Goal: Information Seeking & Learning: Learn about a topic

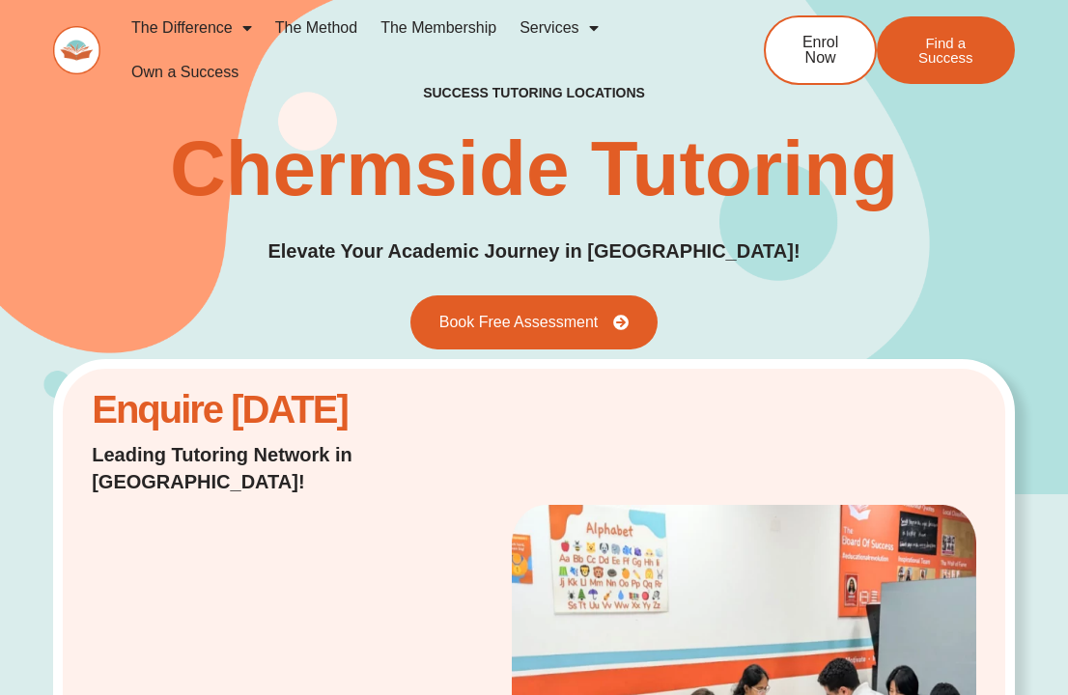
click at [321, 30] on link "The Method" at bounding box center [316, 28] width 105 height 44
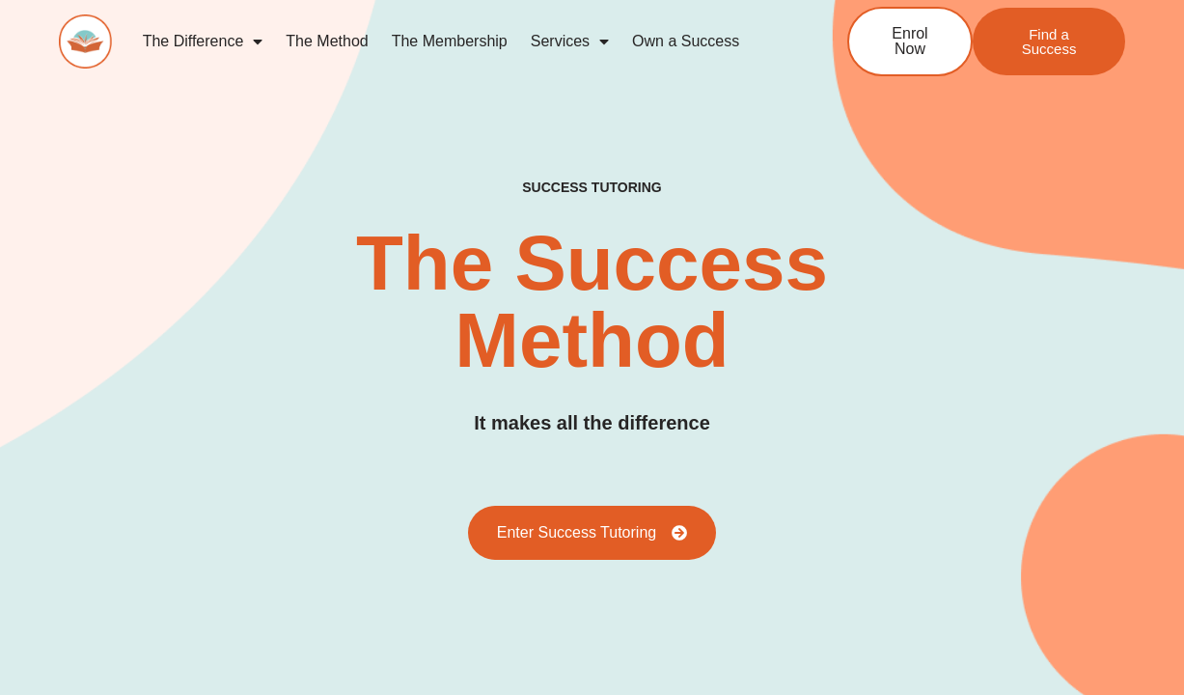
click at [440, 39] on link "The Membership" at bounding box center [449, 41] width 139 height 44
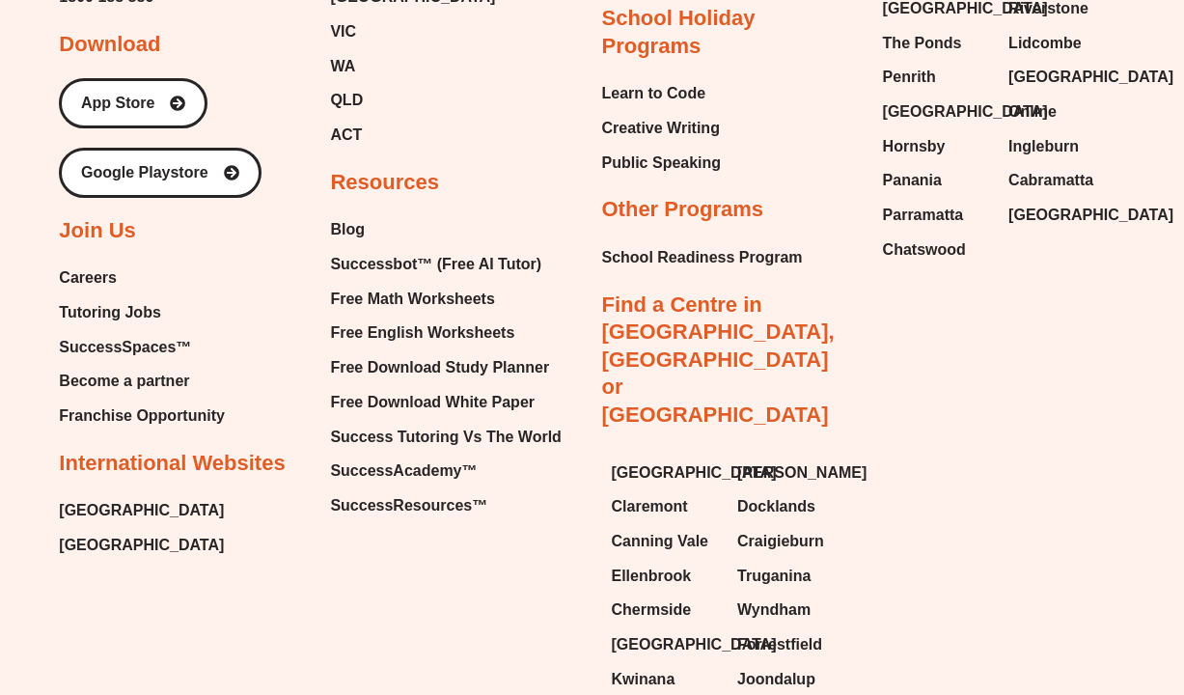
scroll to position [5174, 0]
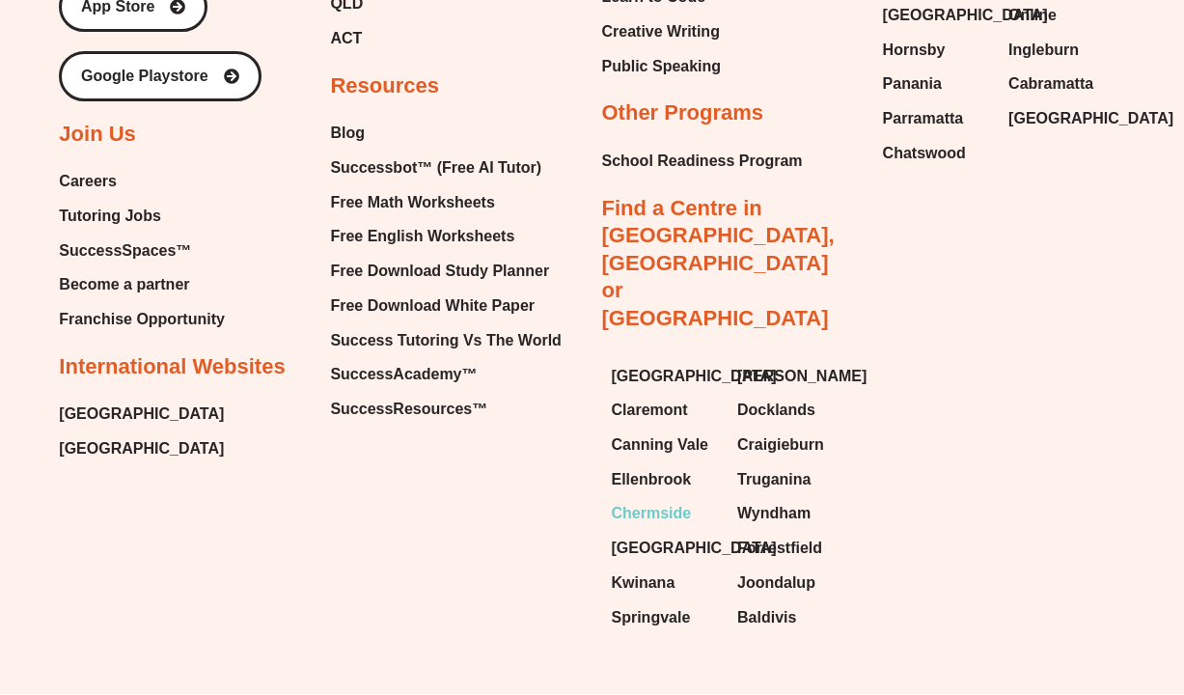
click at [652, 499] on span "Chermside" at bounding box center [652, 513] width 80 height 29
click at [643, 499] on span "Chermside" at bounding box center [652, 513] width 80 height 29
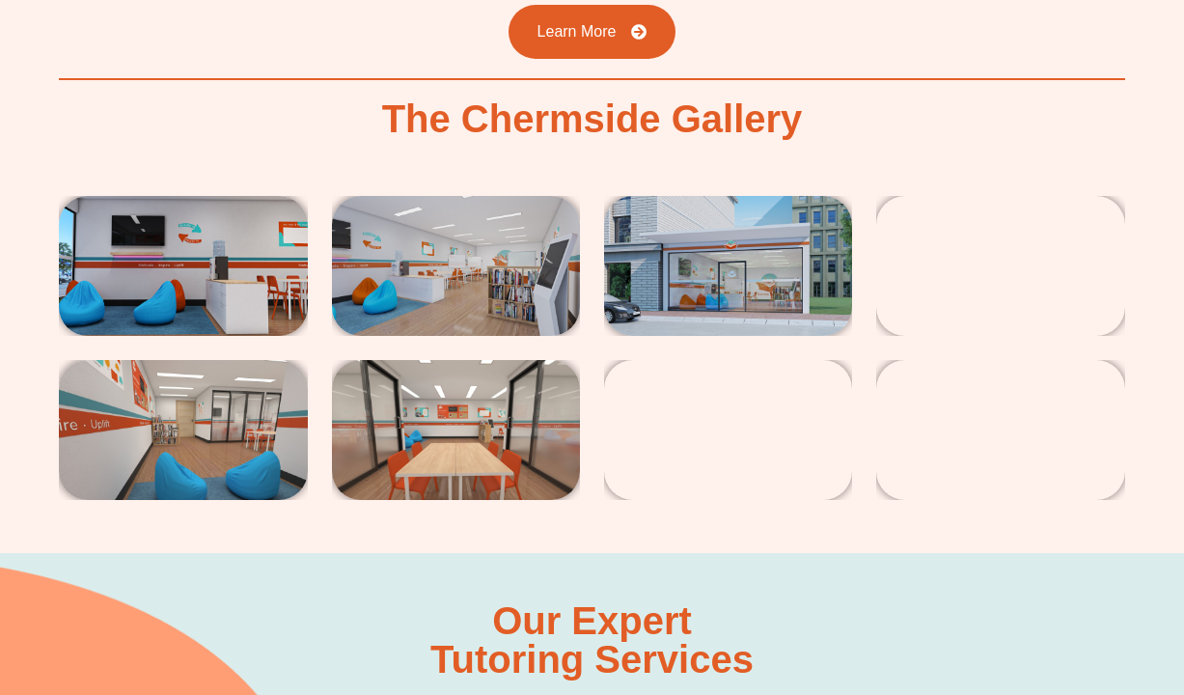
scroll to position [3341, 0]
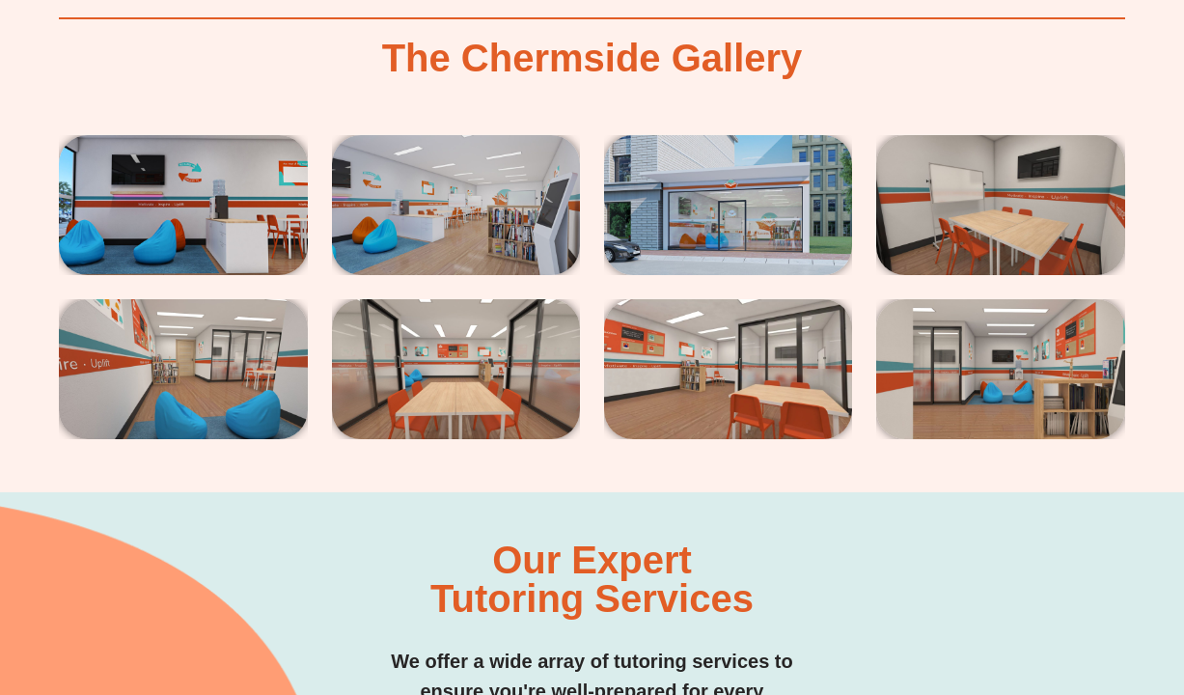
click at [675, 225] on img at bounding box center [728, 205] width 248 height 140
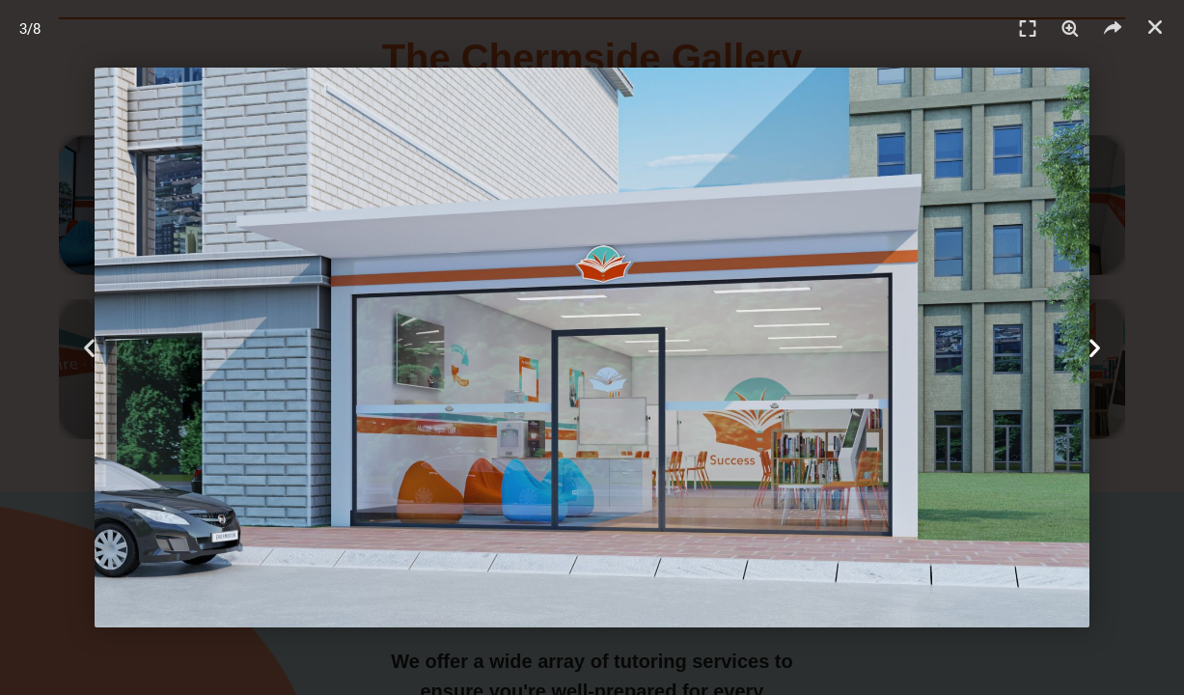
click at [1092, 354] on icon "Next slide" at bounding box center [1095, 348] width 24 height 24
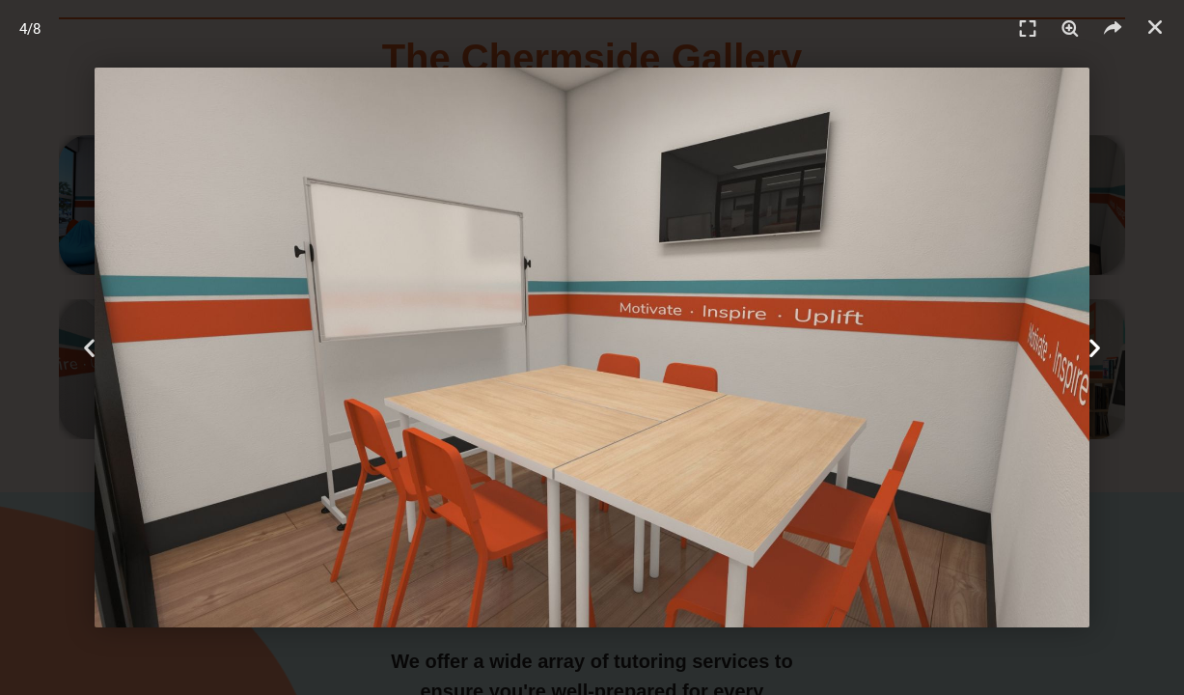
click at [1092, 354] on icon "Next slide" at bounding box center [1095, 348] width 24 height 24
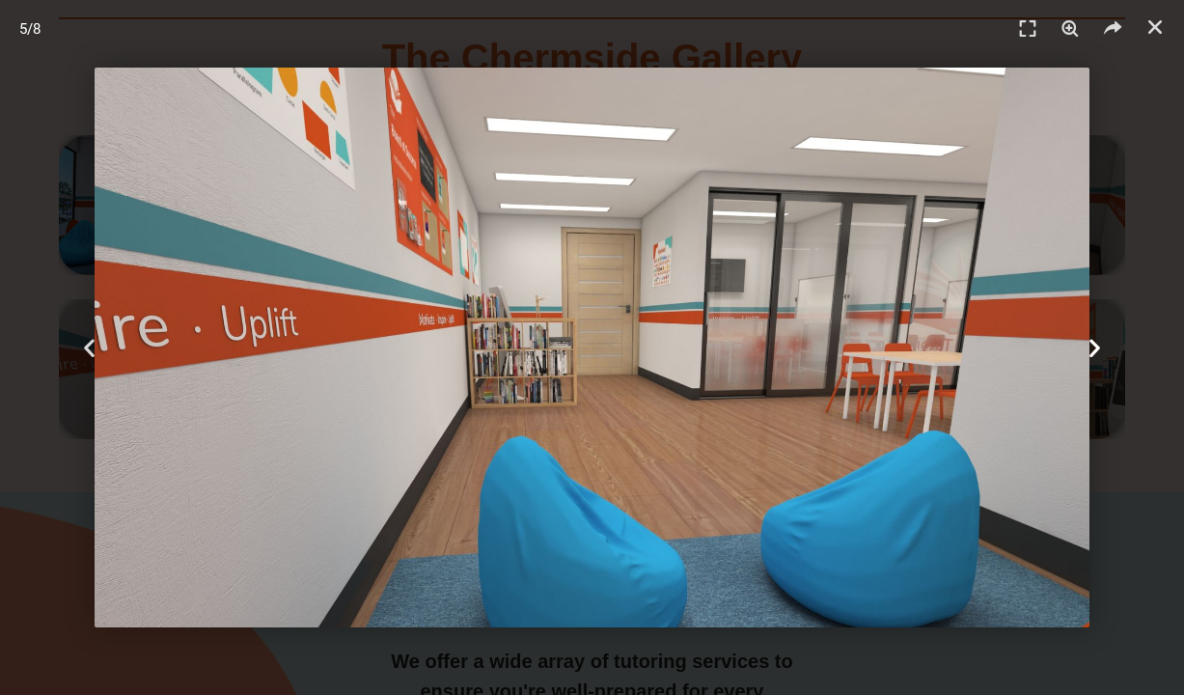
click at [1092, 354] on icon "Next slide" at bounding box center [1095, 348] width 24 height 24
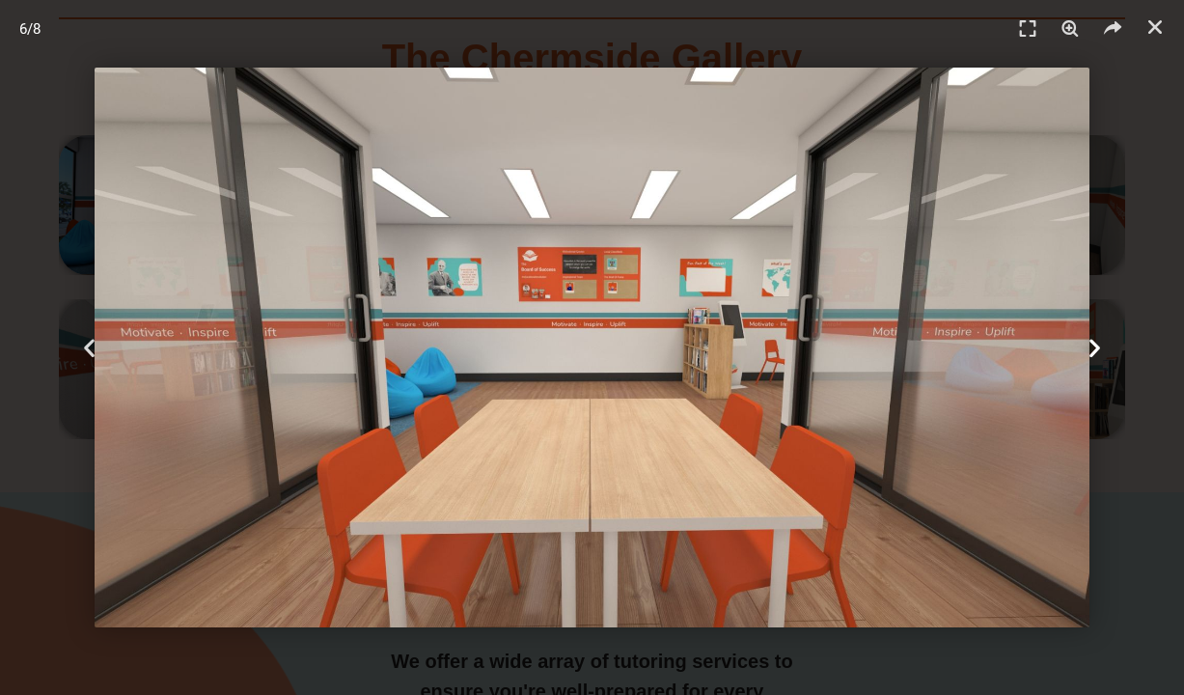
click at [1092, 354] on icon "Next slide" at bounding box center [1095, 348] width 24 height 24
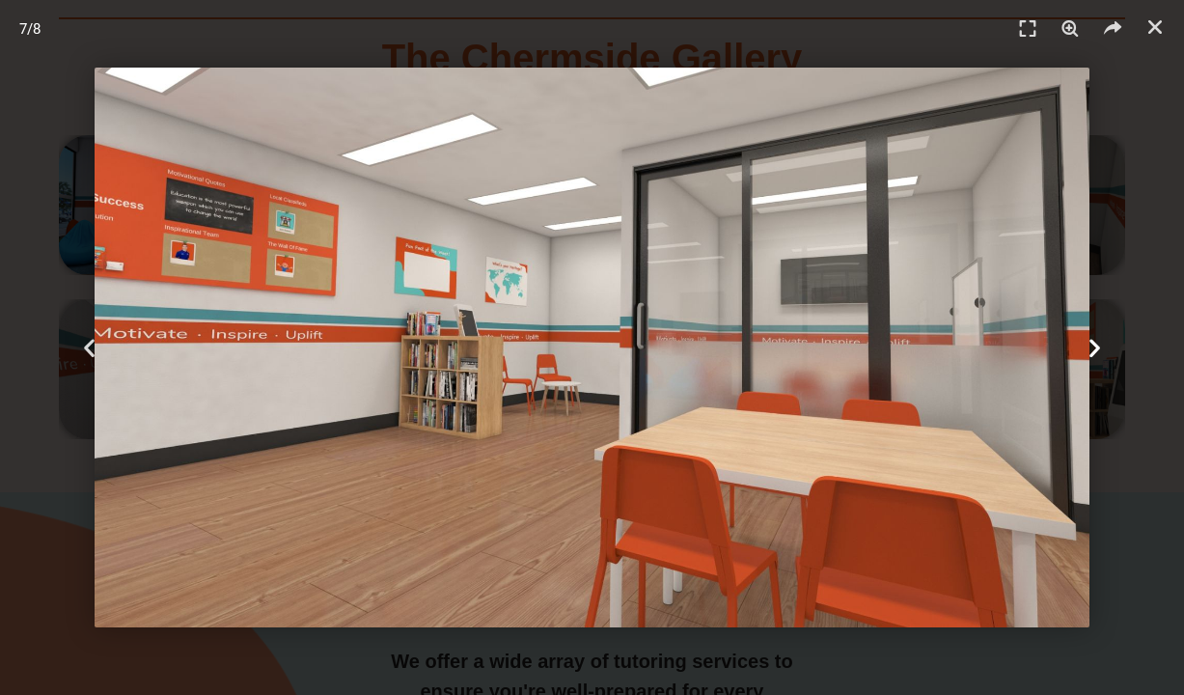
click at [1092, 354] on icon "Next slide" at bounding box center [1095, 348] width 24 height 24
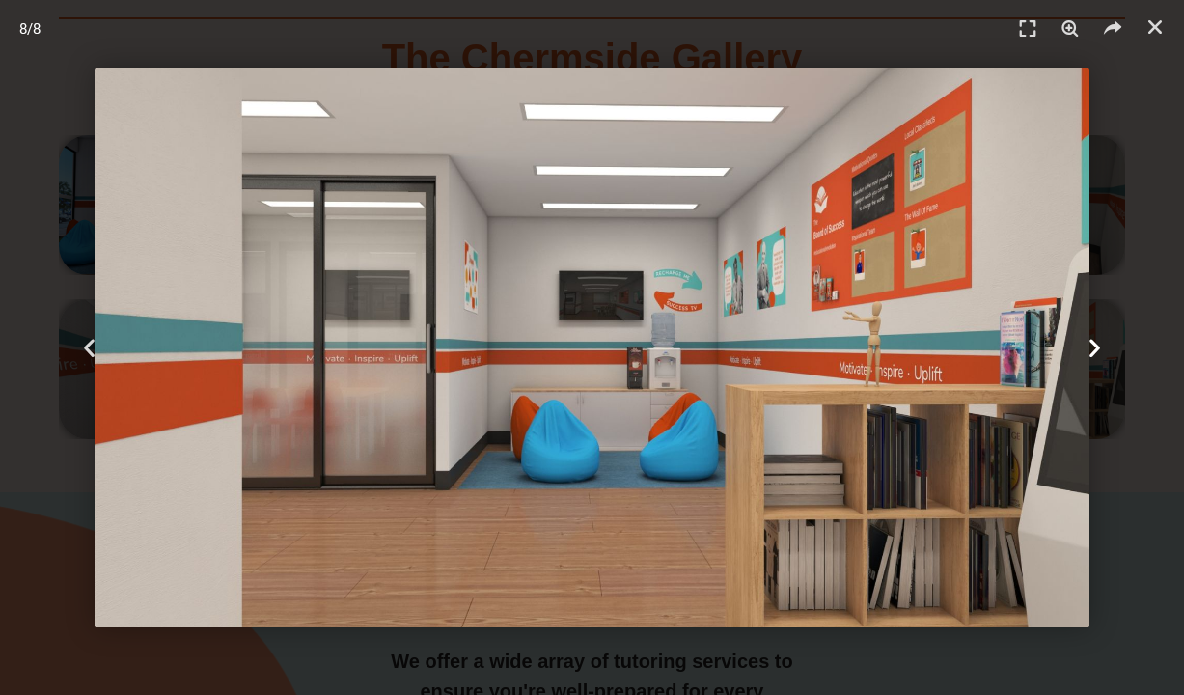
click at [1092, 354] on icon "Next slide" at bounding box center [1095, 348] width 24 height 24
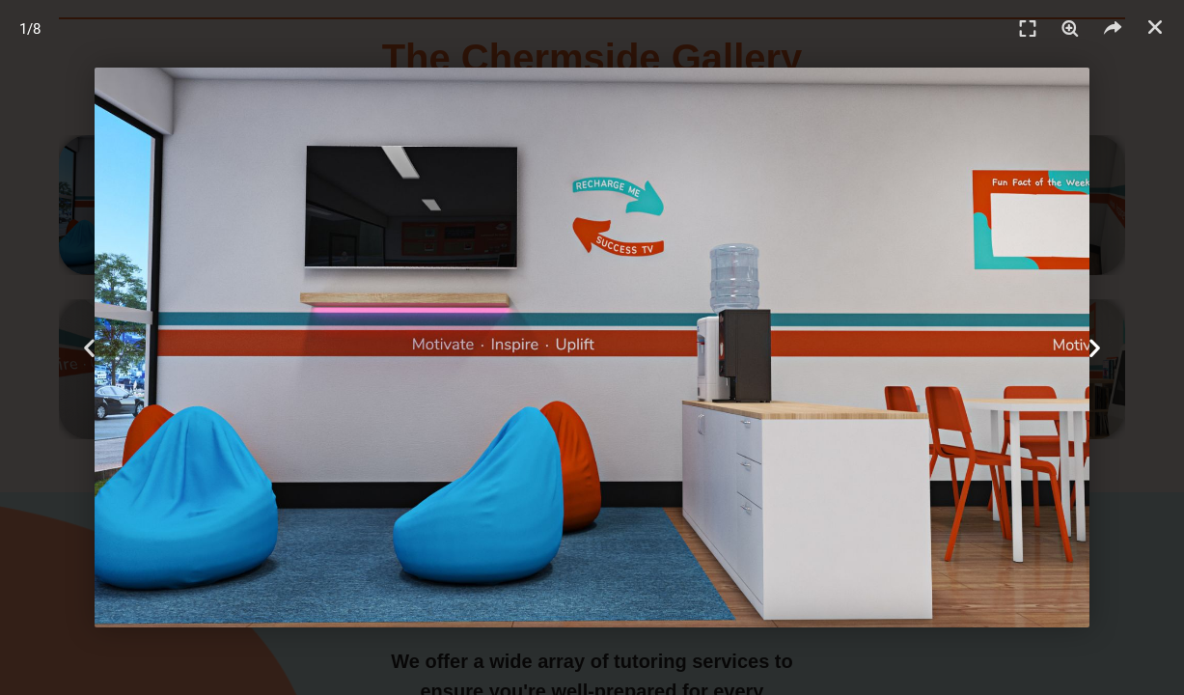
click at [1092, 354] on icon "Next slide" at bounding box center [1095, 348] width 24 height 24
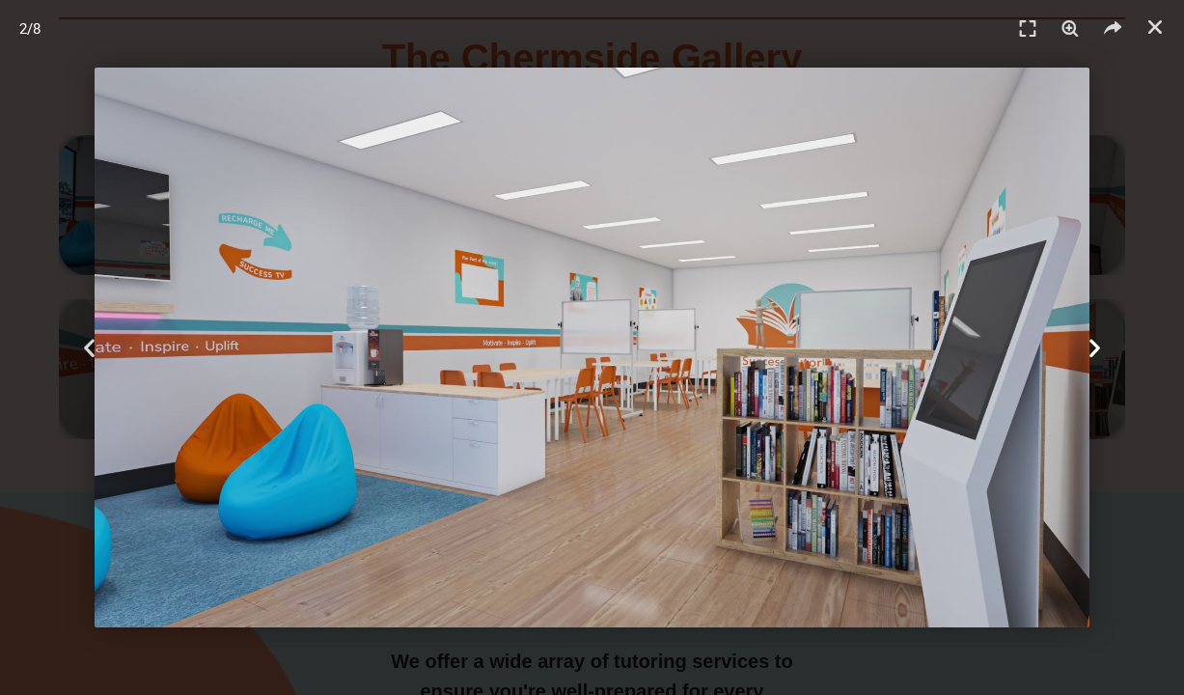
click at [1092, 354] on icon "Next slide" at bounding box center [1095, 348] width 24 height 24
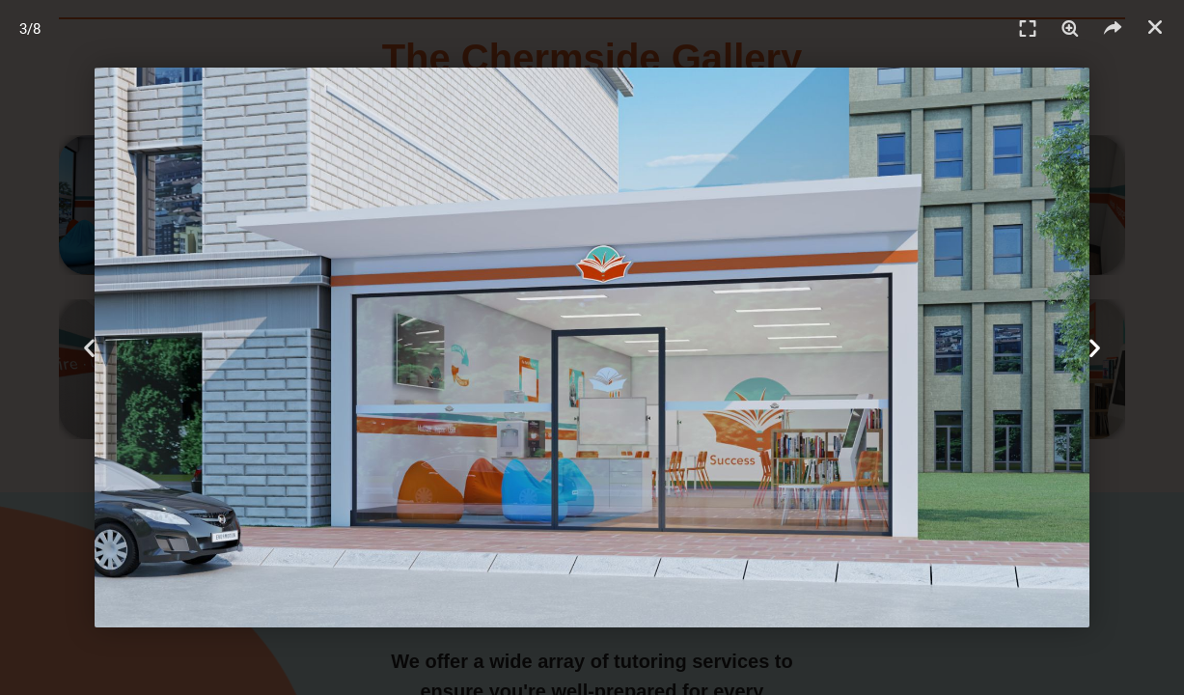
click at [1092, 354] on icon "Next slide" at bounding box center [1095, 348] width 24 height 24
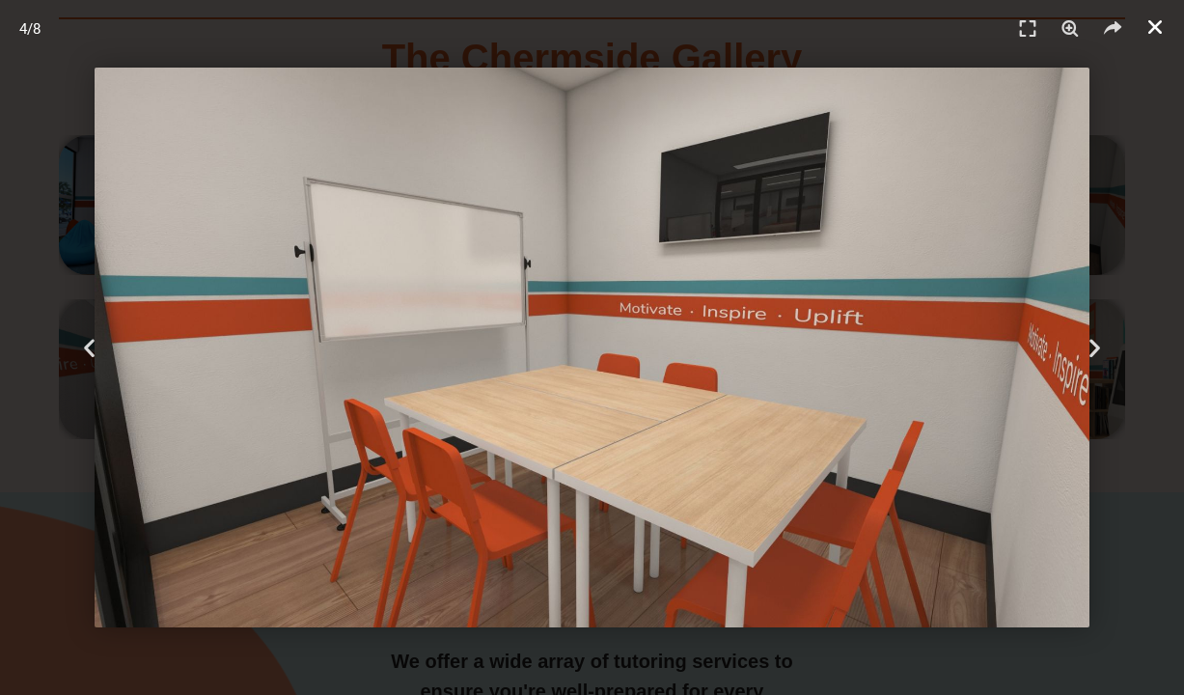
click at [1163, 33] on icon "Close (Esc)" at bounding box center [1155, 26] width 19 height 19
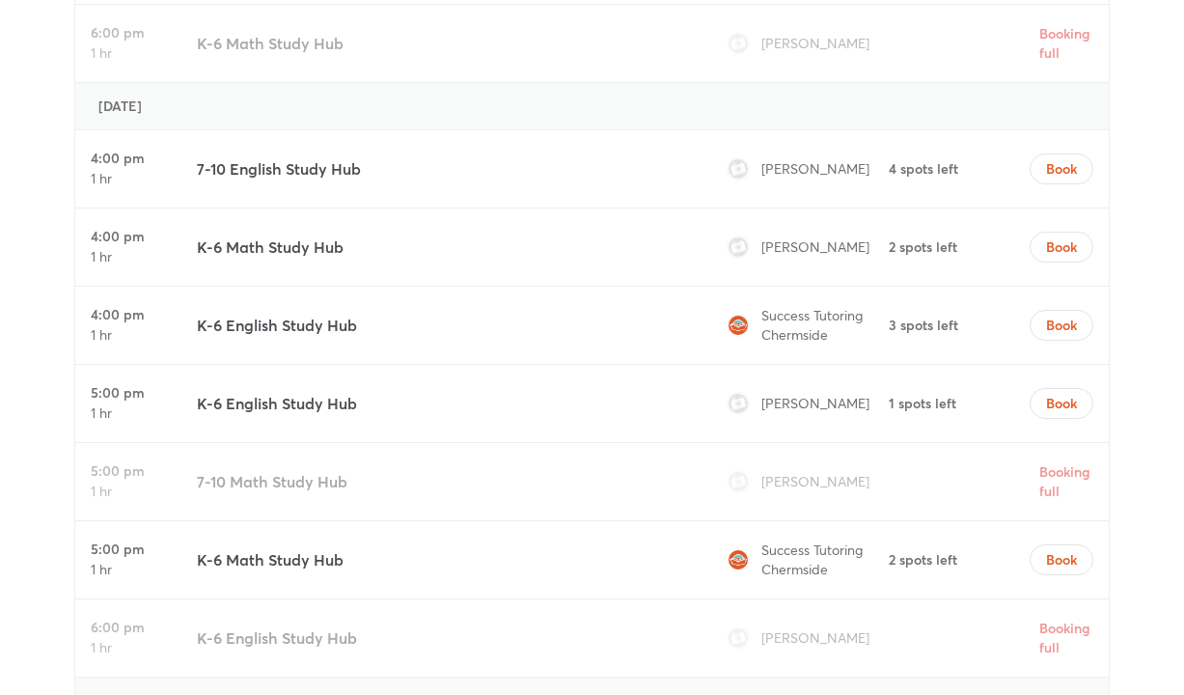
scroll to position [5584, 0]
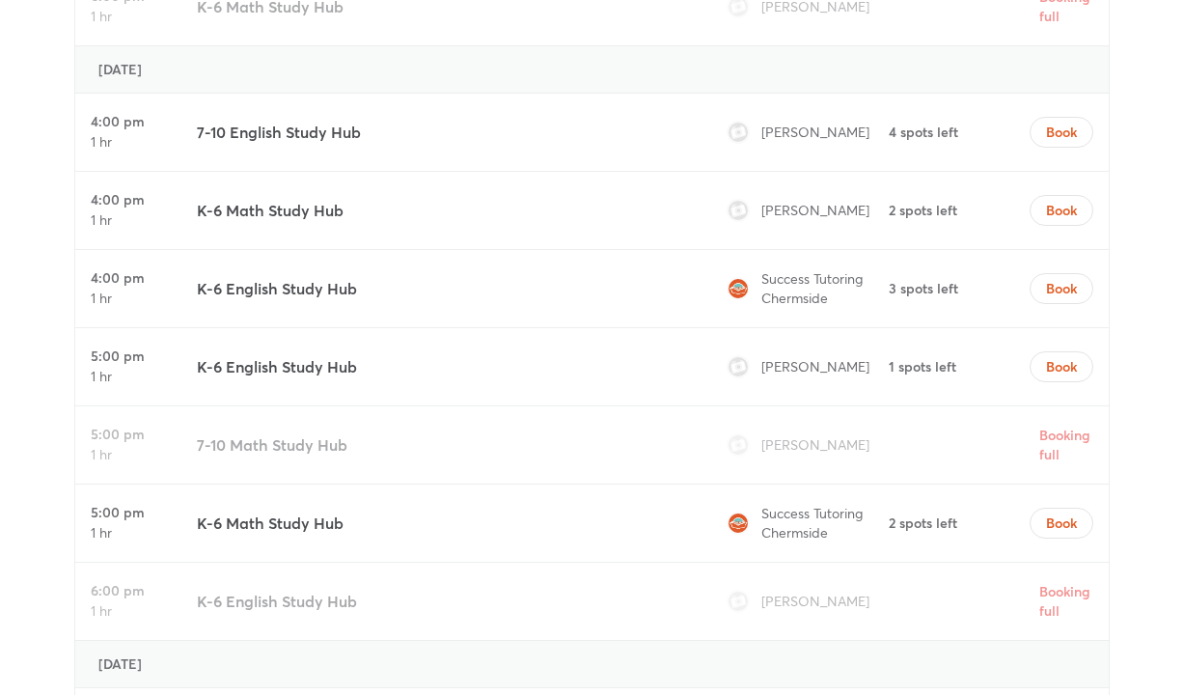
click at [788, 215] on span "Zakary Holz" at bounding box center [816, 210] width 108 height 18
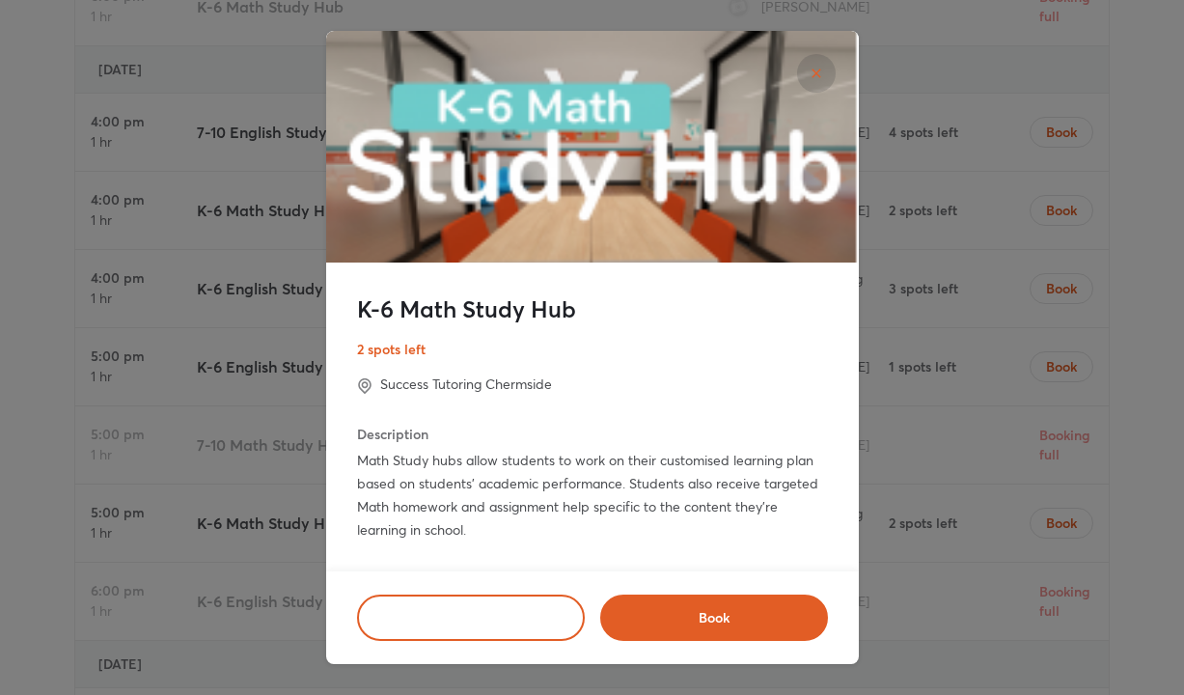
scroll to position [0, 0]
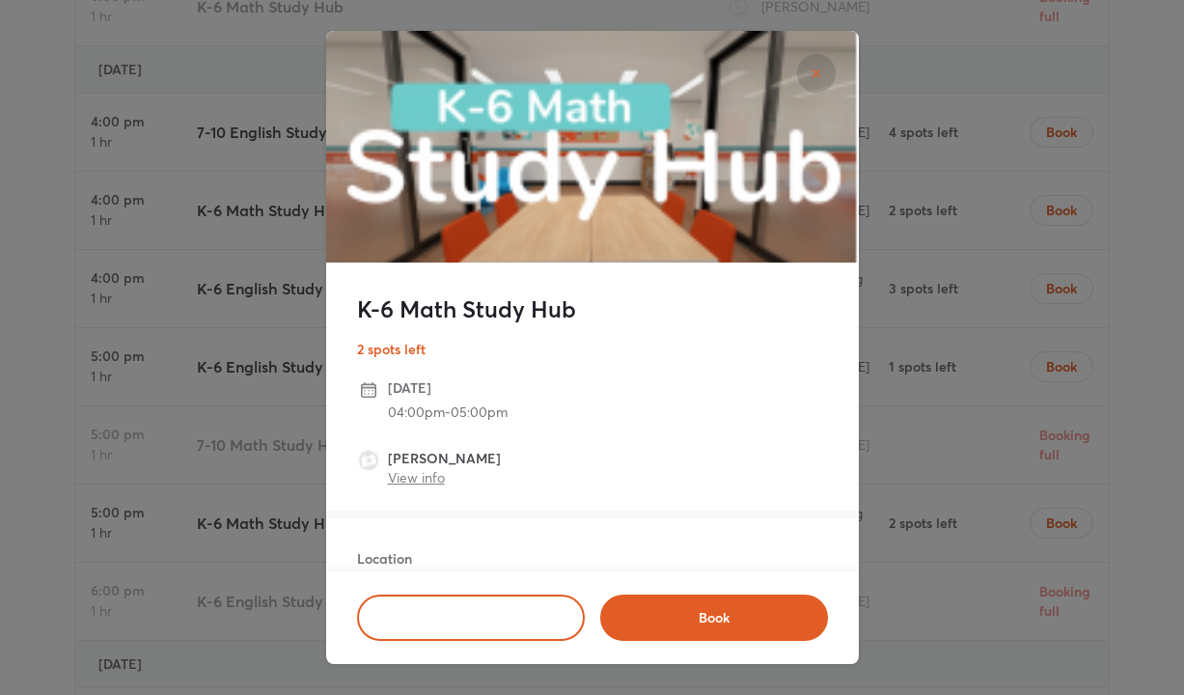
click at [431, 482] on link "View info" at bounding box center [416, 477] width 57 height 18
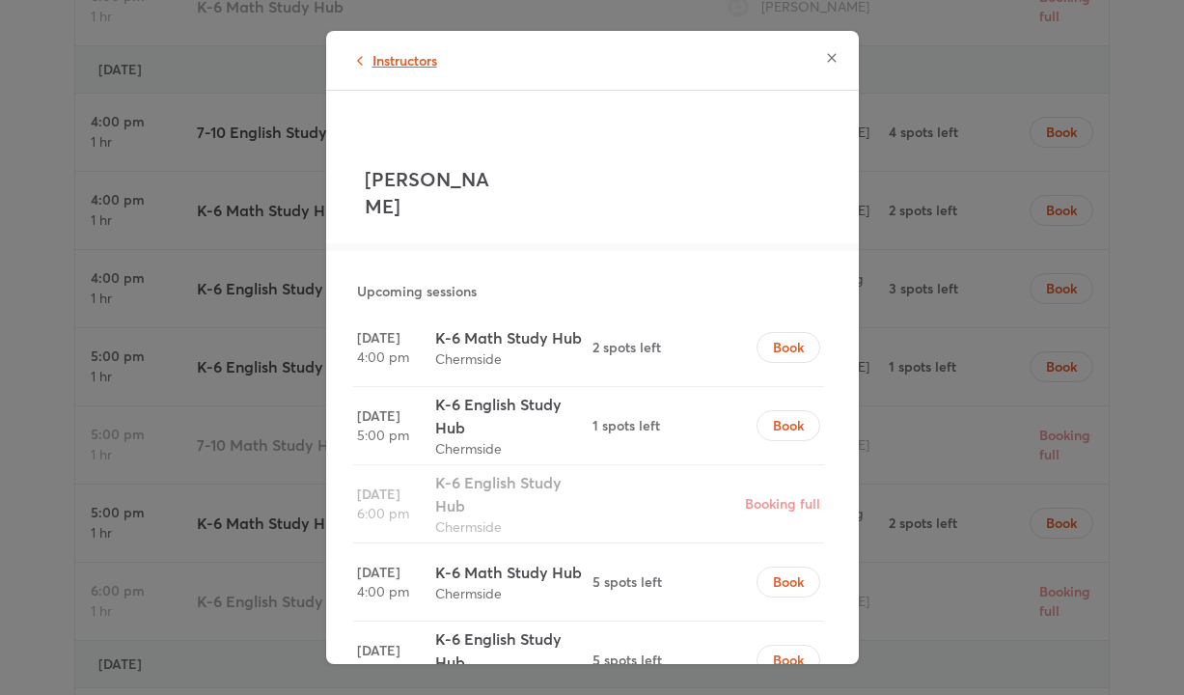
click at [413, 67] on span "Instructors" at bounding box center [405, 60] width 65 height 20
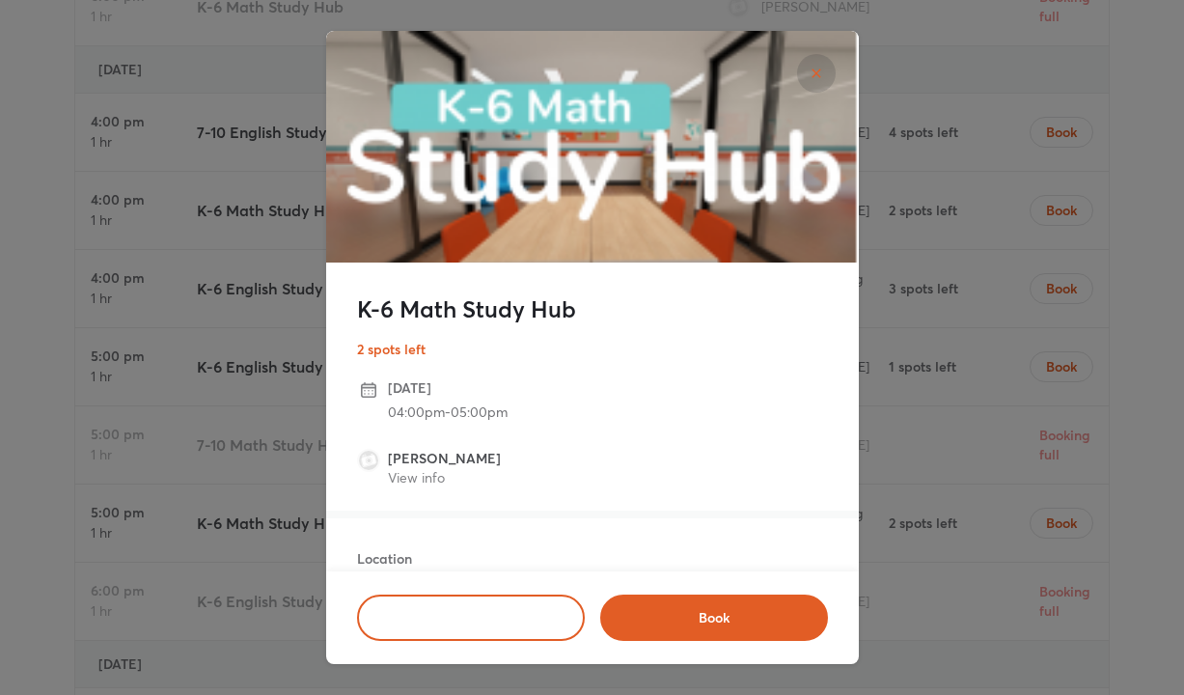
click at [937, 311] on div "K-6 Math Study Hub 2 spots left Friday, September 12 04:00pm - 05:00pm Zakary H…" at bounding box center [592, 347] width 1184 height 695
click at [212, 137] on div "K-6 Math Study Hub 2 spots left Friday, September 12 04:00pm - 05:00pm Zakary H…" at bounding box center [592, 347] width 1184 height 695
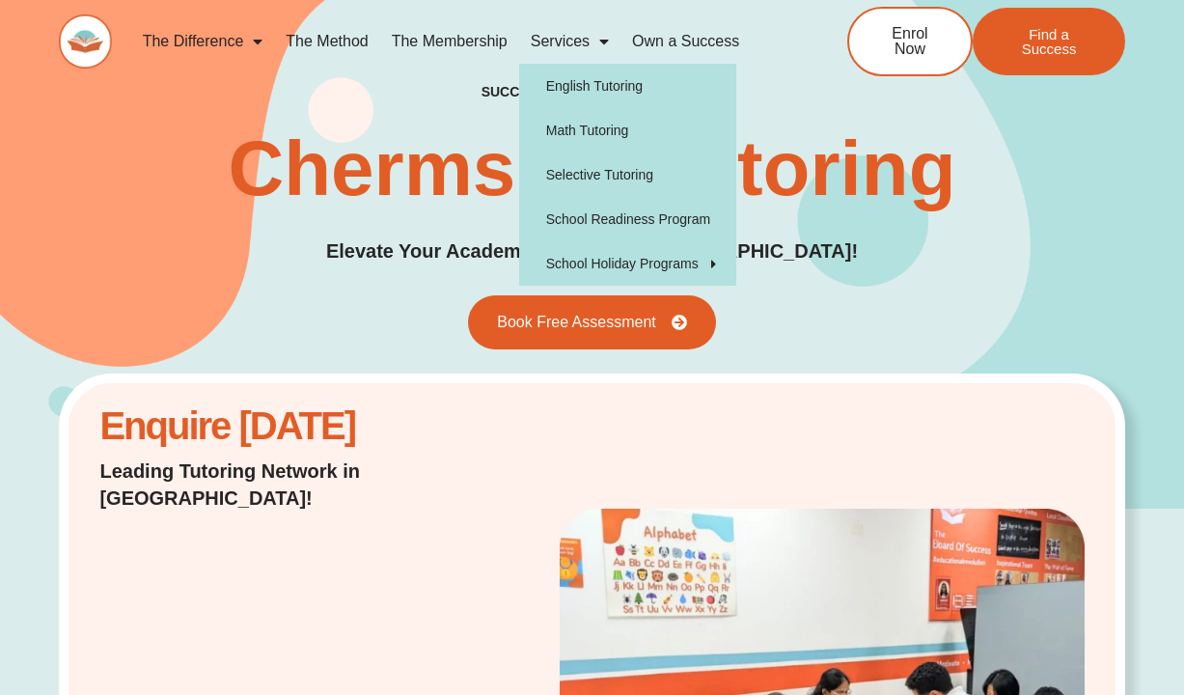
click at [602, 44] on span "Menu" at bounding box center [599, 41] width 19 height 35
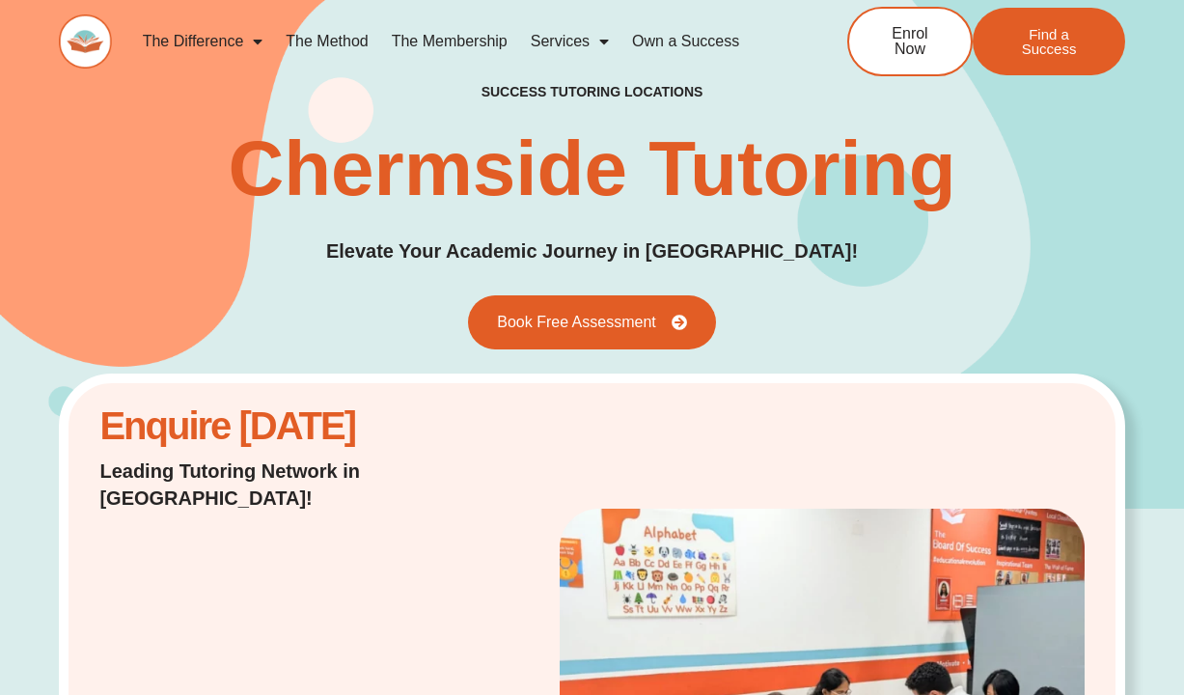
click at [602, 44] on span "Menu" at bounding box center [599, 41] width 19 height 35
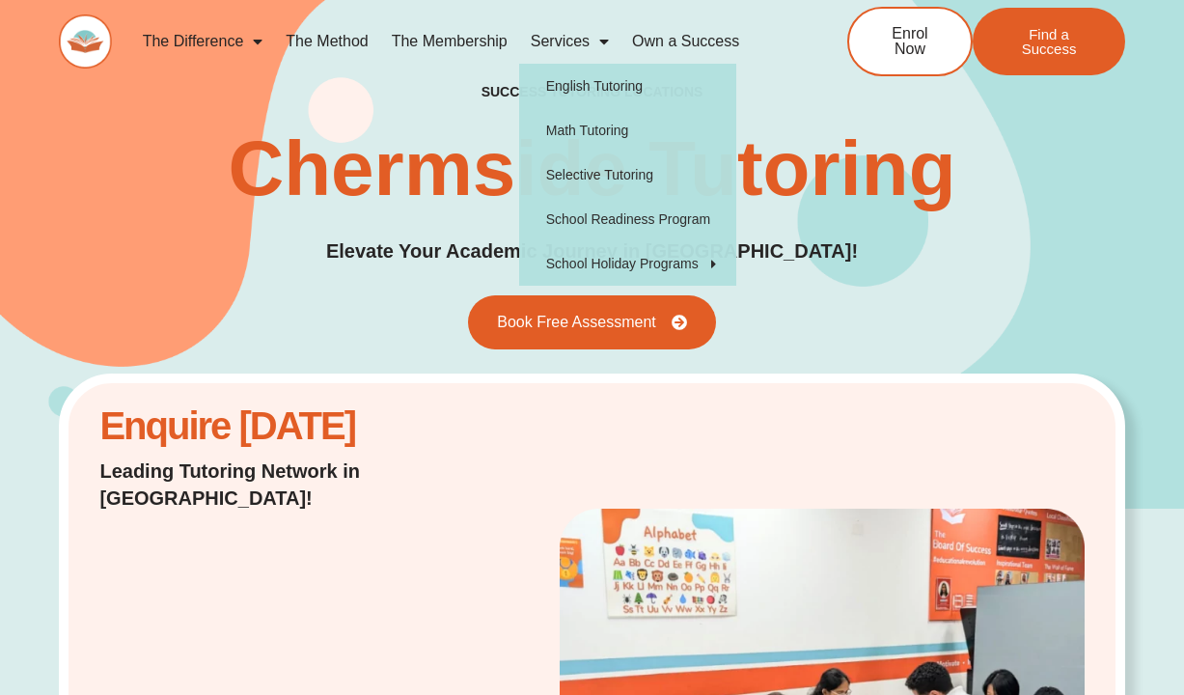
click at [417, 140] on h1 "Chermside Tutoring" at bounding box center [592, 168] width 728 height 77
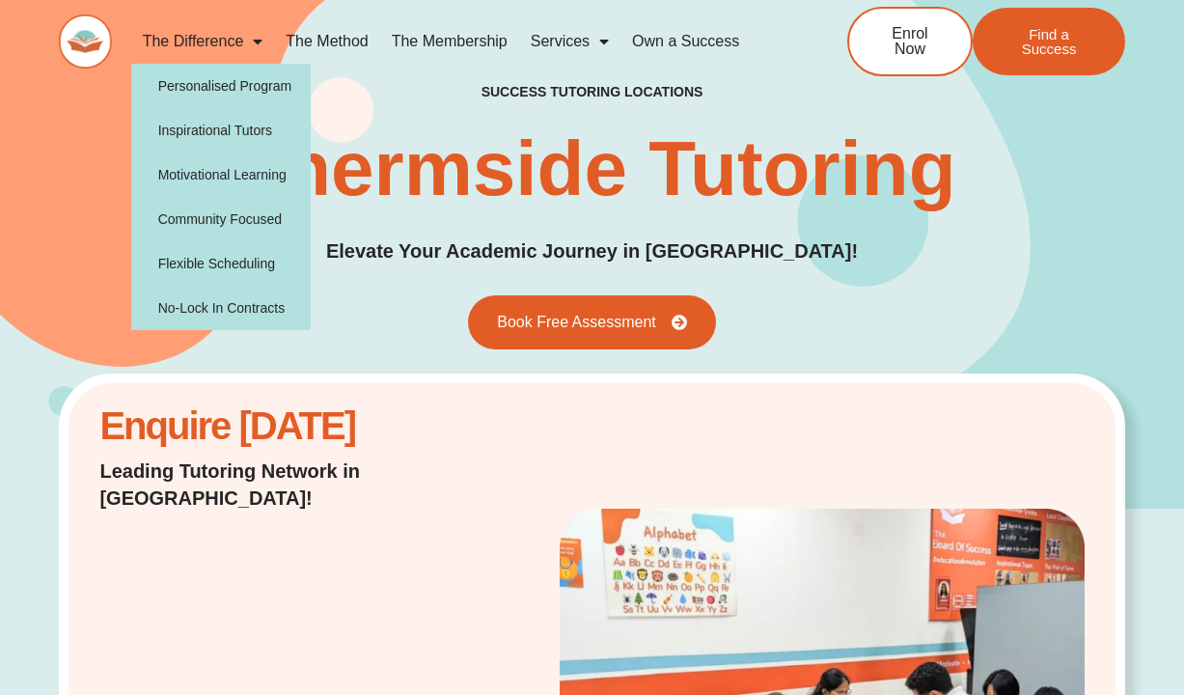
click at [259, 40] on span "Menu" at bounding box center [252, 41] width 19 height 35
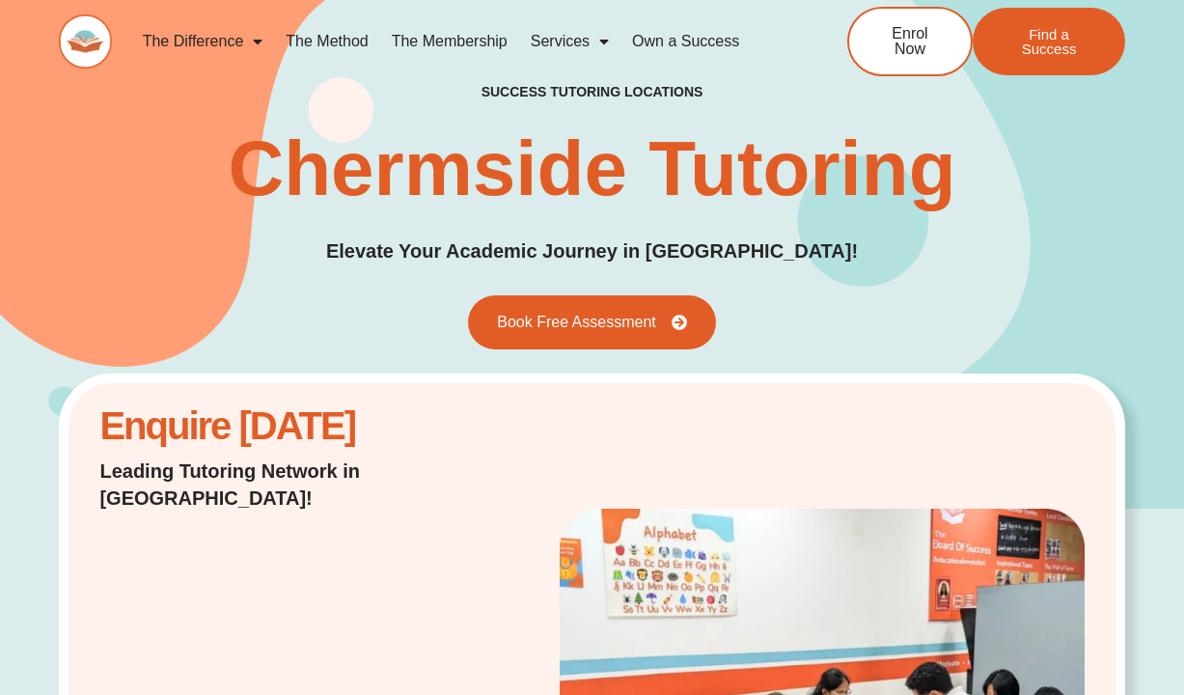
click at [259, 40] on span "Menu" at bounding box center [252, 41] width 19 height 35
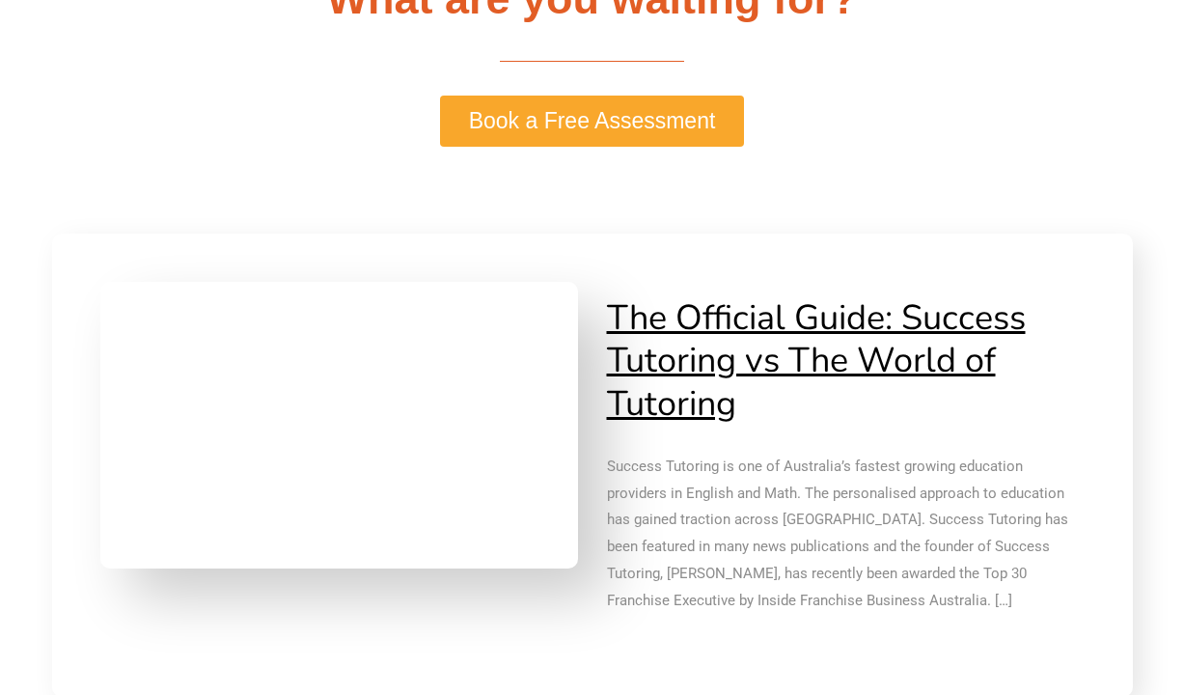
scroll to position [4323, 0]
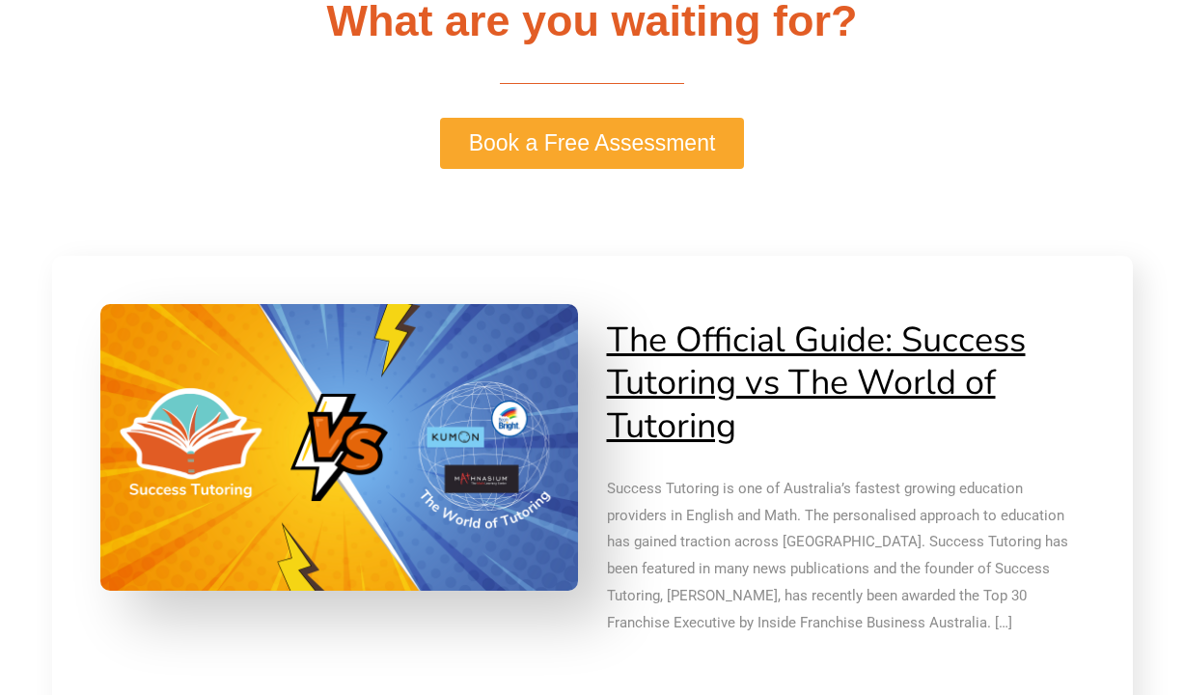
click at [572, 143] on span "Book a Free Assessment" at bounding box center [592, 143] width 247 height 22
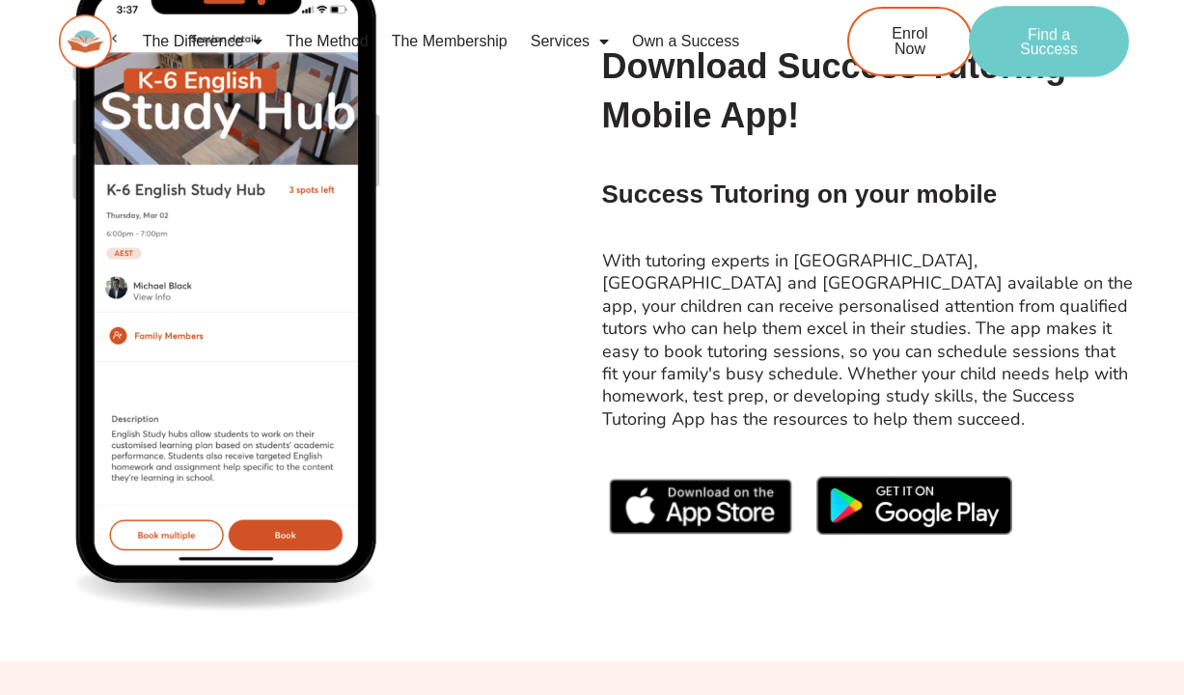
click at [1056, 39] on span "Find a Success" at bounding box center [1048, 41] width 99 height 31
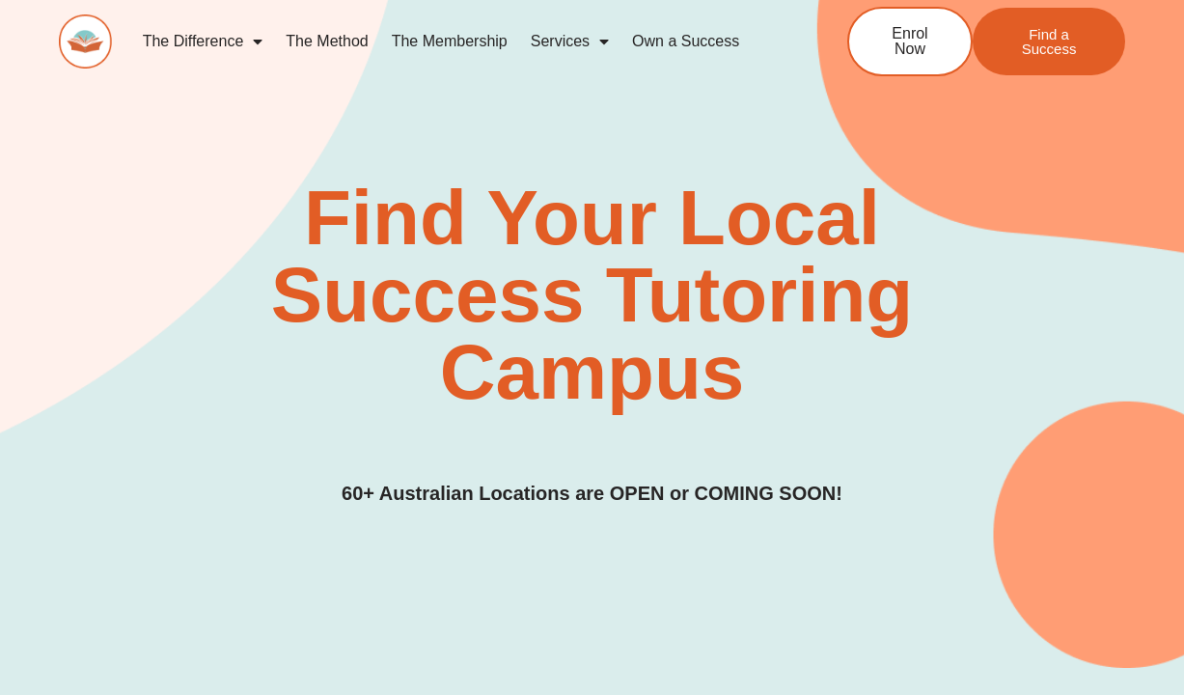
click at [474, 42] on link "The Membership" at bounding box center [449, 41] width 139 height 44
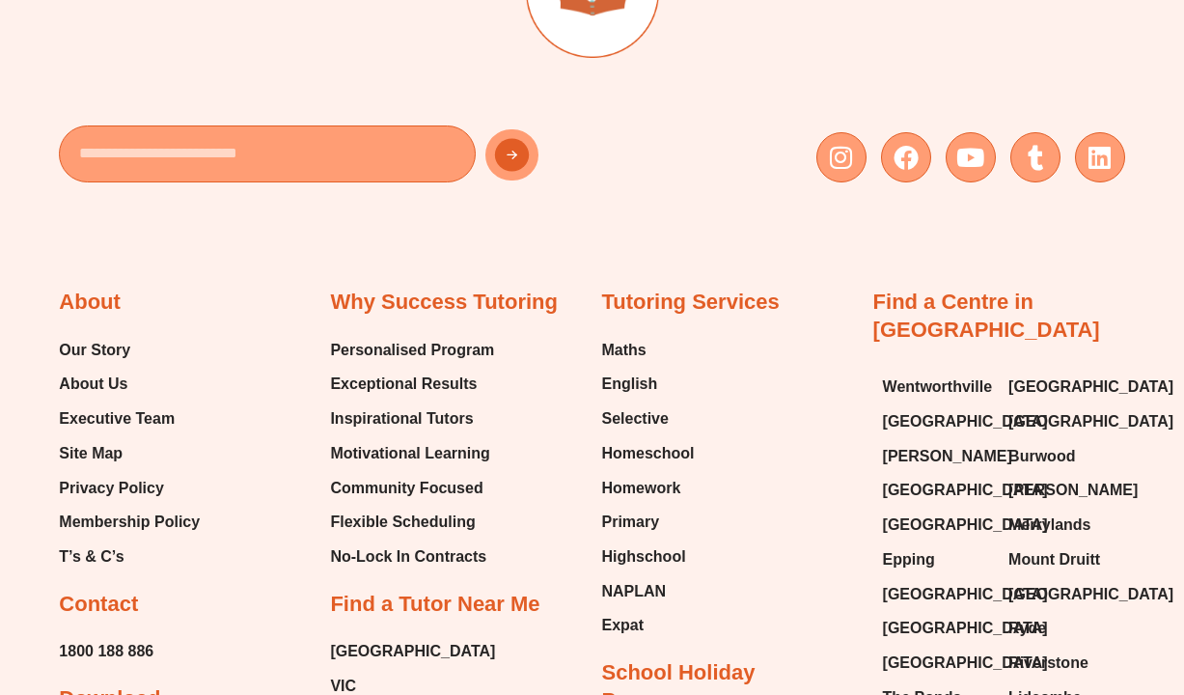
scroll to position [5174, 0]
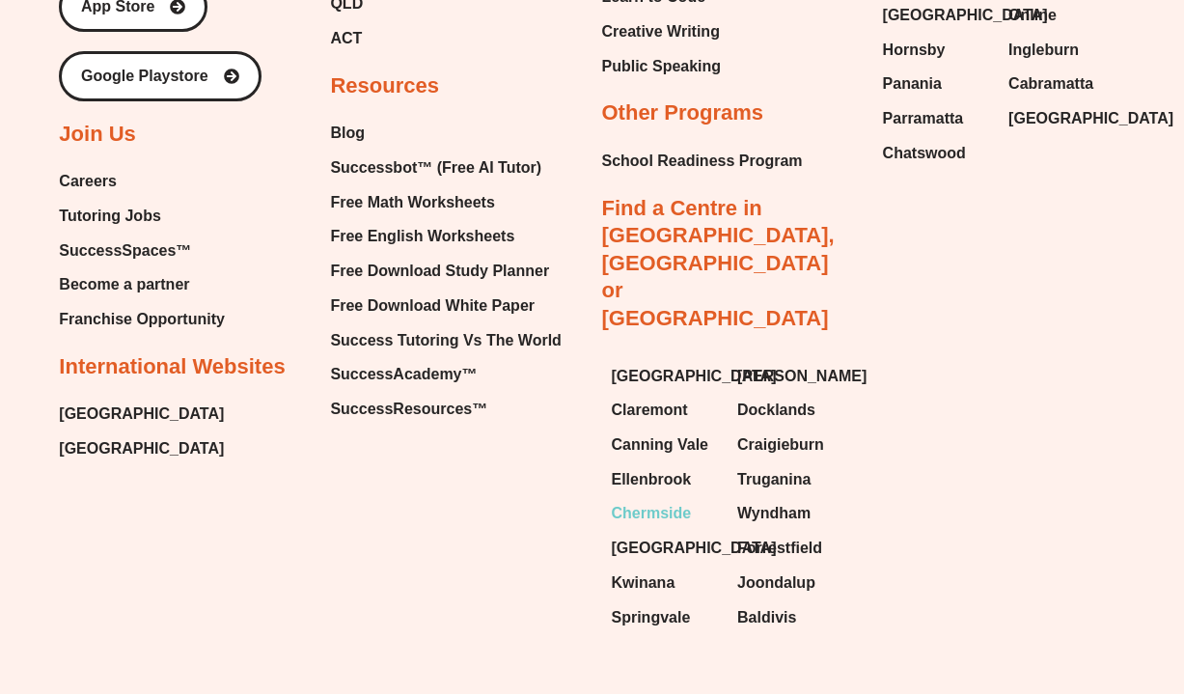
click at [647, 499] on span "Chermside" at bounding box center [652, 513] width 80 height 29
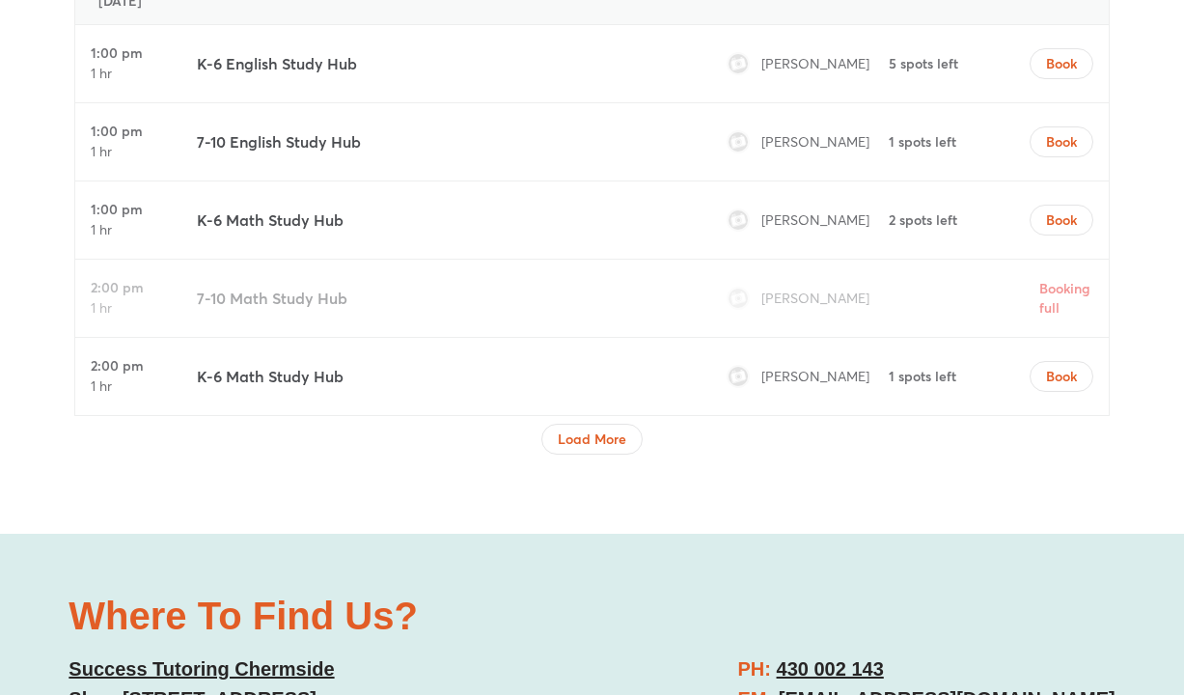
scroll to position [6271, 0]
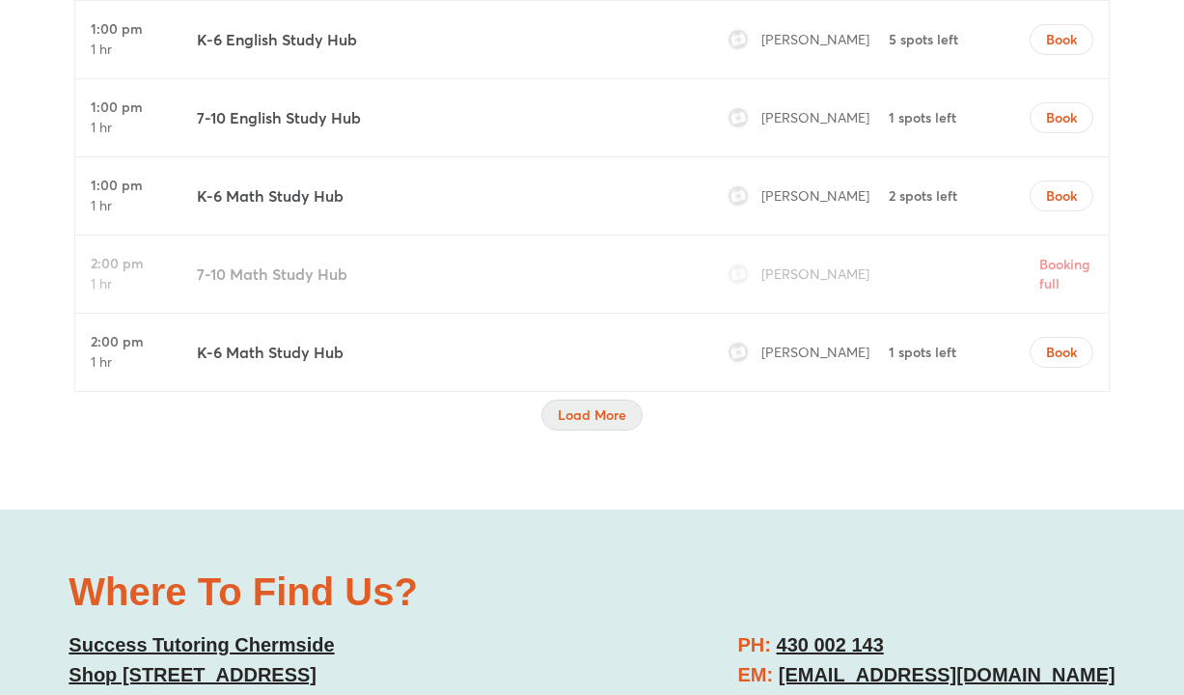
click at [592, 419] on span "Load More" at bounding box center [592, 414] width 69 height 19
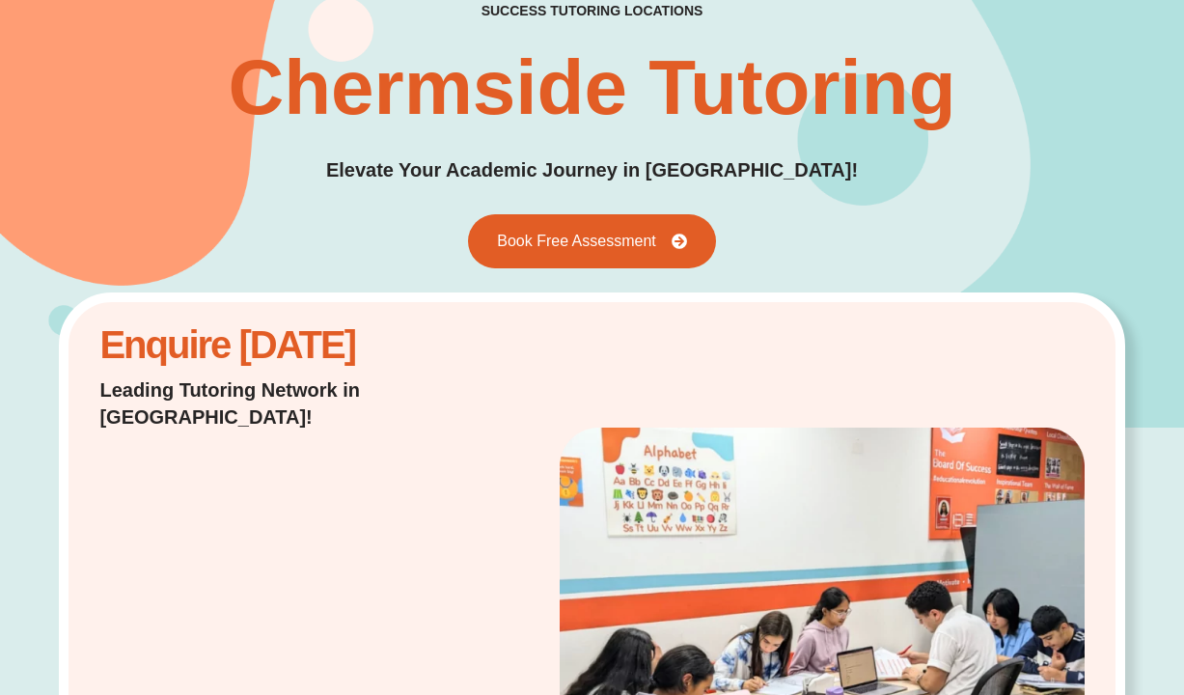
scroll to position [0, 0]
